Goal: Task Accomplishment & Management: Use online tool/utility

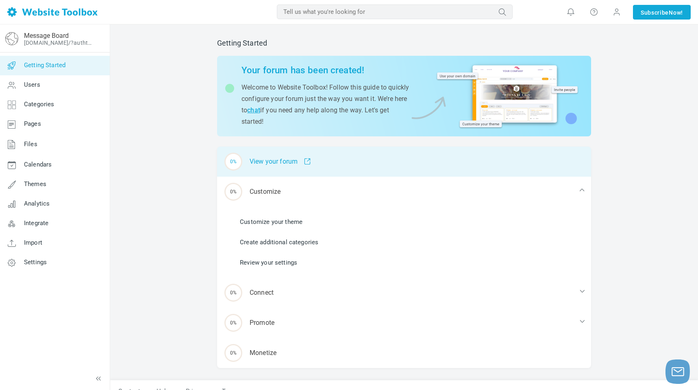
click at [274, 161] on div "0% View your forum" at bounding box center [404, 161] width 374 height 30
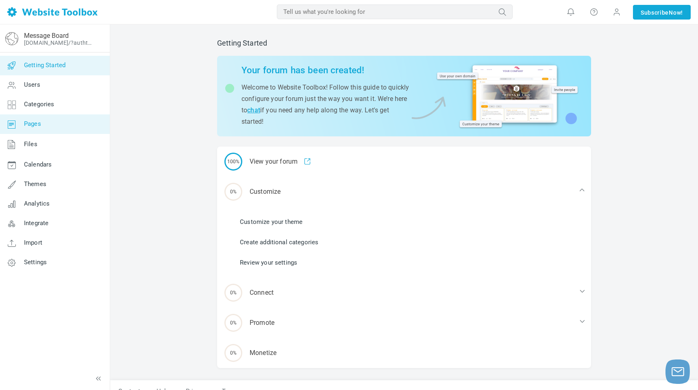
click at [42, 131] on link "Pages" at bounding box center [55, 124] width 110 height 20
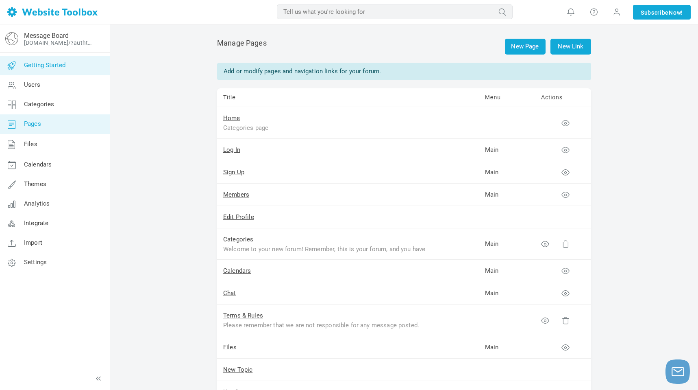
click at [44, 62] on span "Getting Started" at bounding box center [44, 64] width 41 height 7
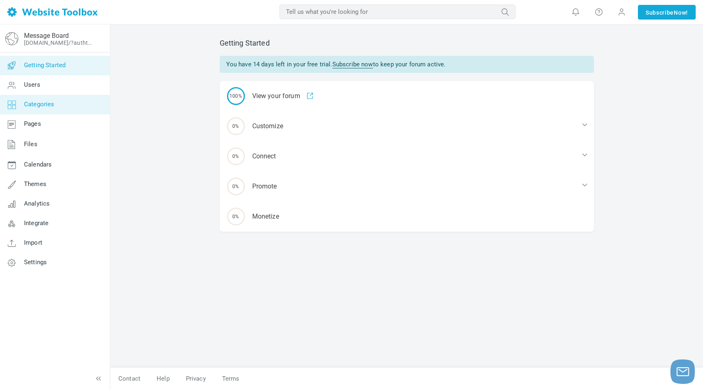
click at [33, 105] on span "Categories" at bounding box center [39, 103] width 31 height 7
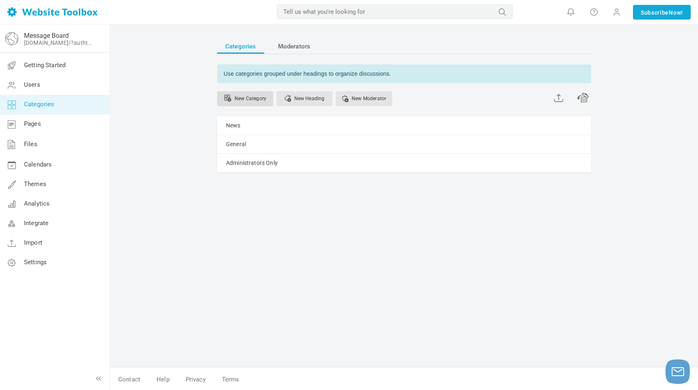
click at [254, 101] on link "New Category" at bounding box center [245, 98] width 56 height 15
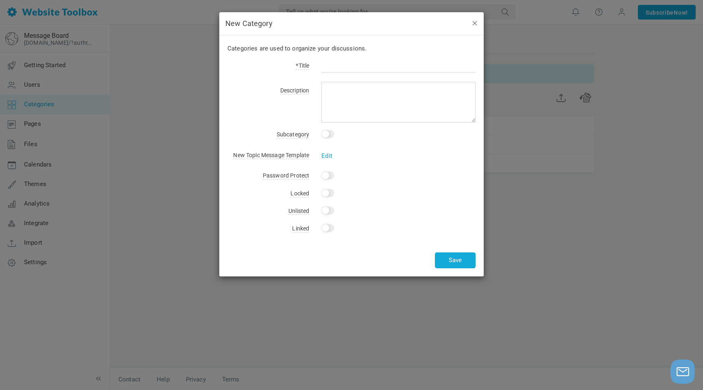
click at [475, 23] on button "button" at bounding box center [474, 22] width 7 height 9
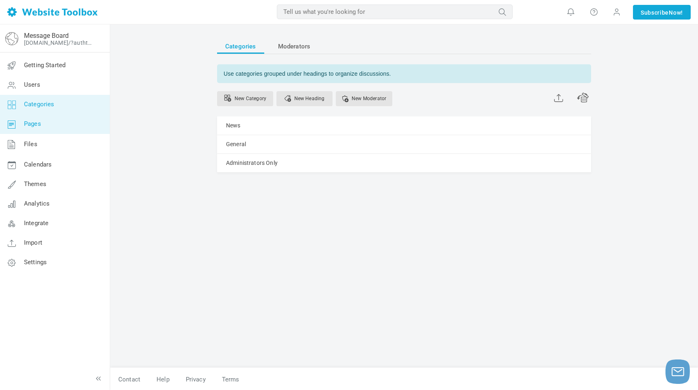
click at [33, 122] on span "Pages" at bounding box center [32, 123] width 17 height 7
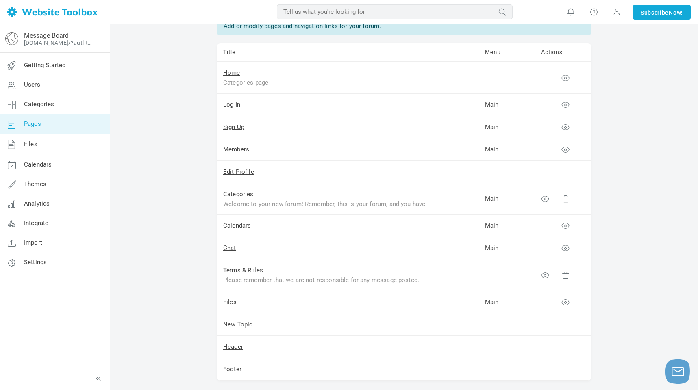
scroll to position [79, 0]
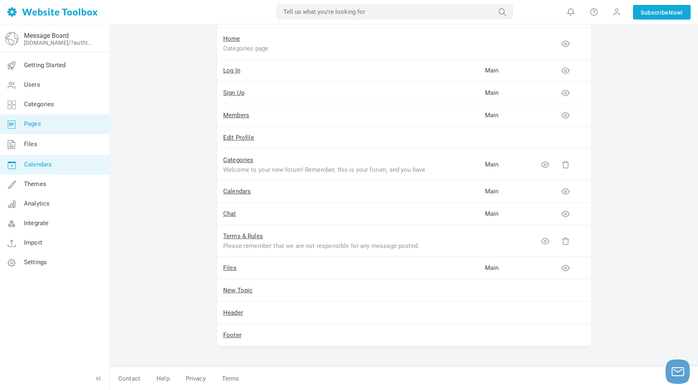
click at [44, 160] on link "Calendars" at bounding box center [55, 165] width 110 height 20
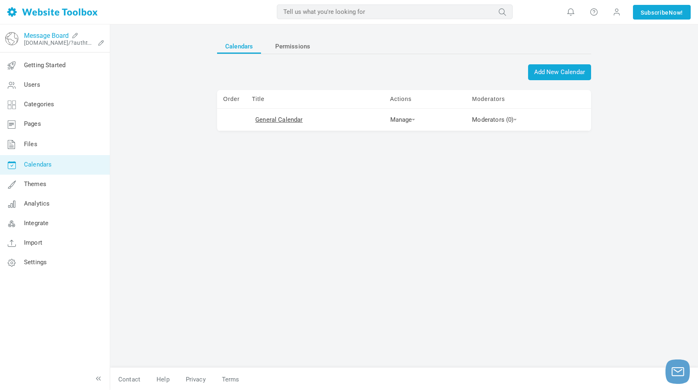
click at [33, 37] on link "Message Board" at bounding box center [46, 36] width 45 height 8
